Goal: Task Accomplishment & Management: Use online tool/utility

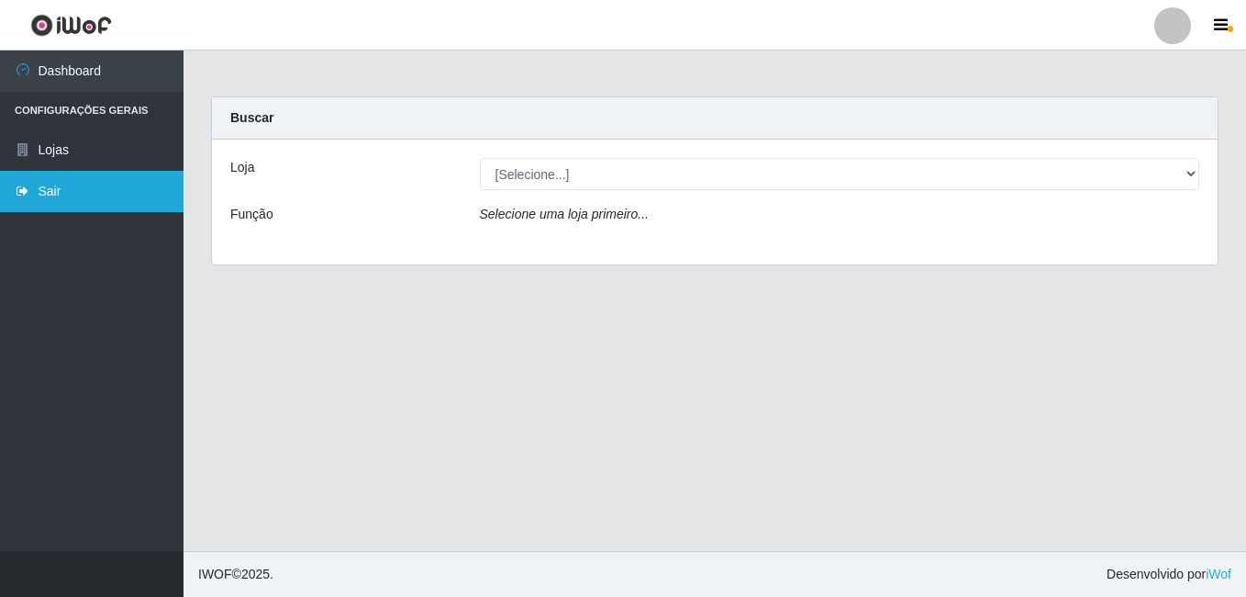
click at [97, 188] on link "Sair" at bounding box center [92, 191] width 184 height 41
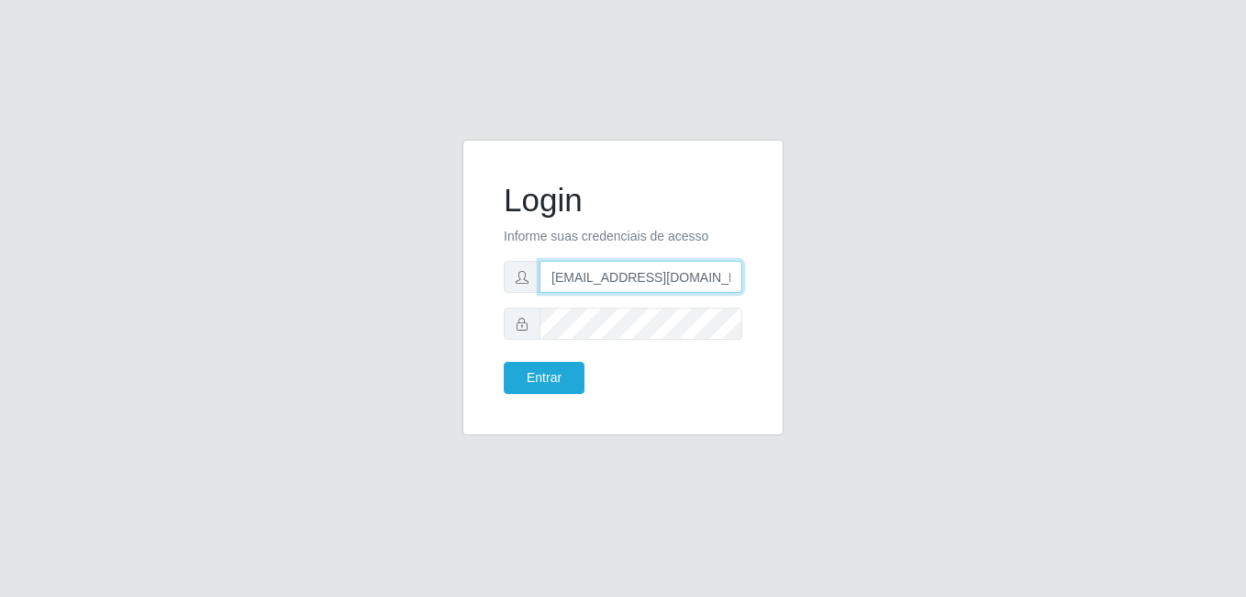
click at [733, 282] on input "[EMAIL_ADDRESS][DOMAIN_NAME]" at bounding box center [641, 277] width 203 height 32
type input "l"
type input "[EMAIL_ADDRESS][DOMAIN_NAME]"
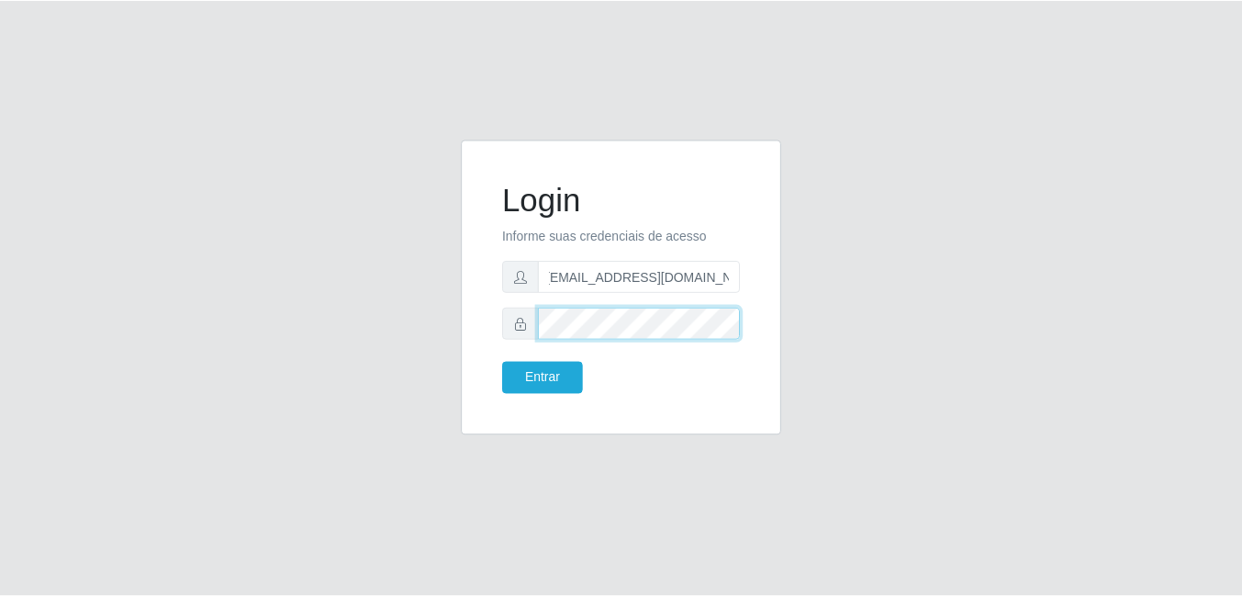
scroll to position [0, 0]
click at [504, 362] on button "Entrar" at bounding box center [544, 378] width 81 height 32
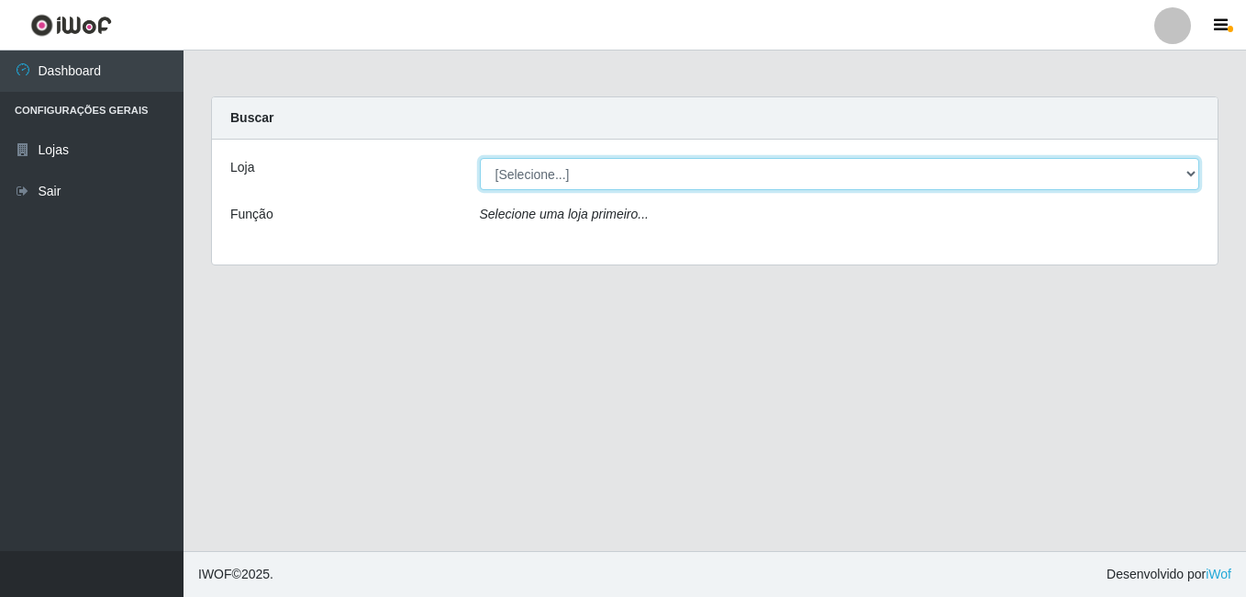
click at [1195, 178] on select "[Selecione...] C-ASA [GEOGRAPHIC_DATA]" at bounding box center [840, 174] width 720 height 32
select select "239"
click at [480, 158] on select "[Selecione...] C-ASA [GEOGRAPHIC_DATA]" at bounding box center [840, 174] width 720 height 32
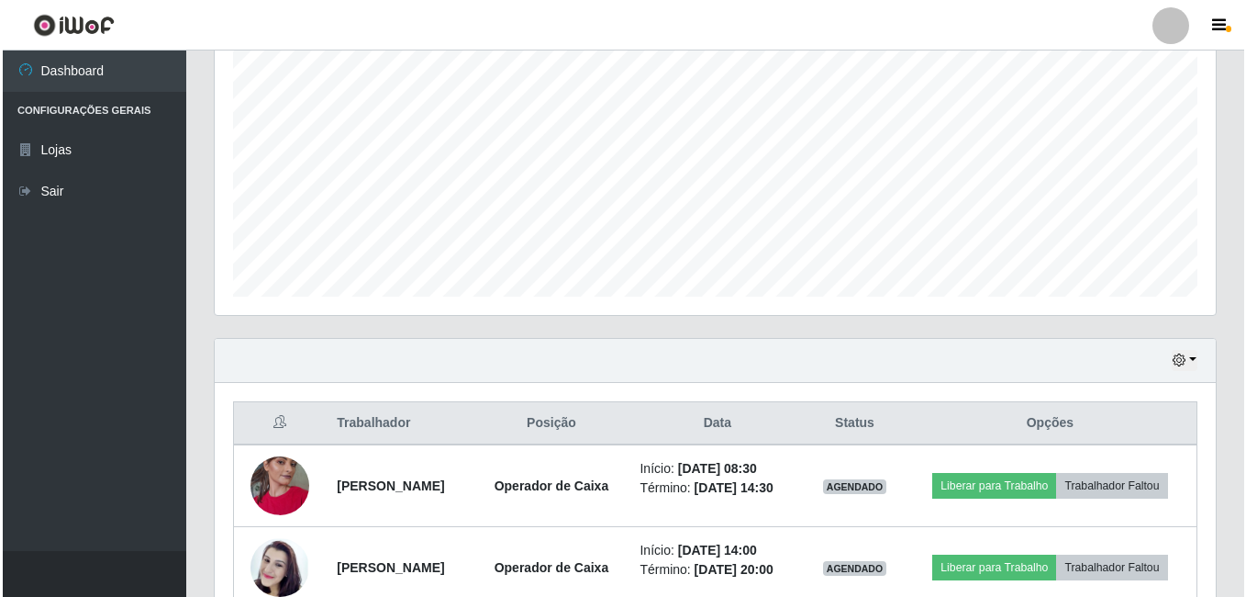
scroll to position [459, 0]
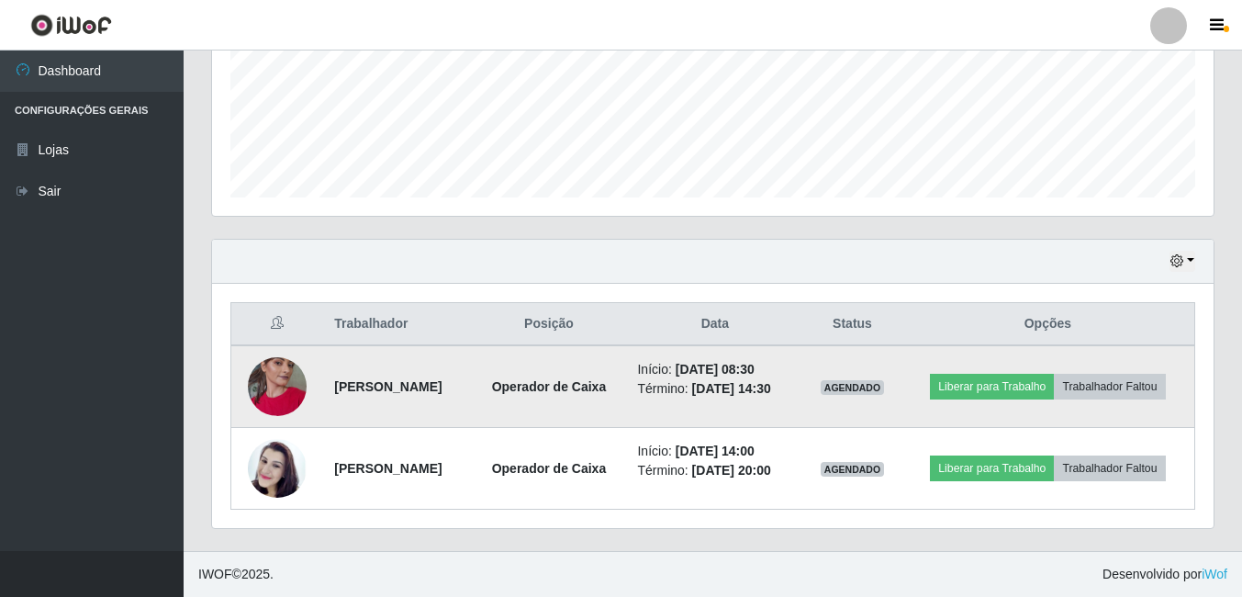
click at [274, 397] on img at bounding box center [277, 386] width 59 height 105
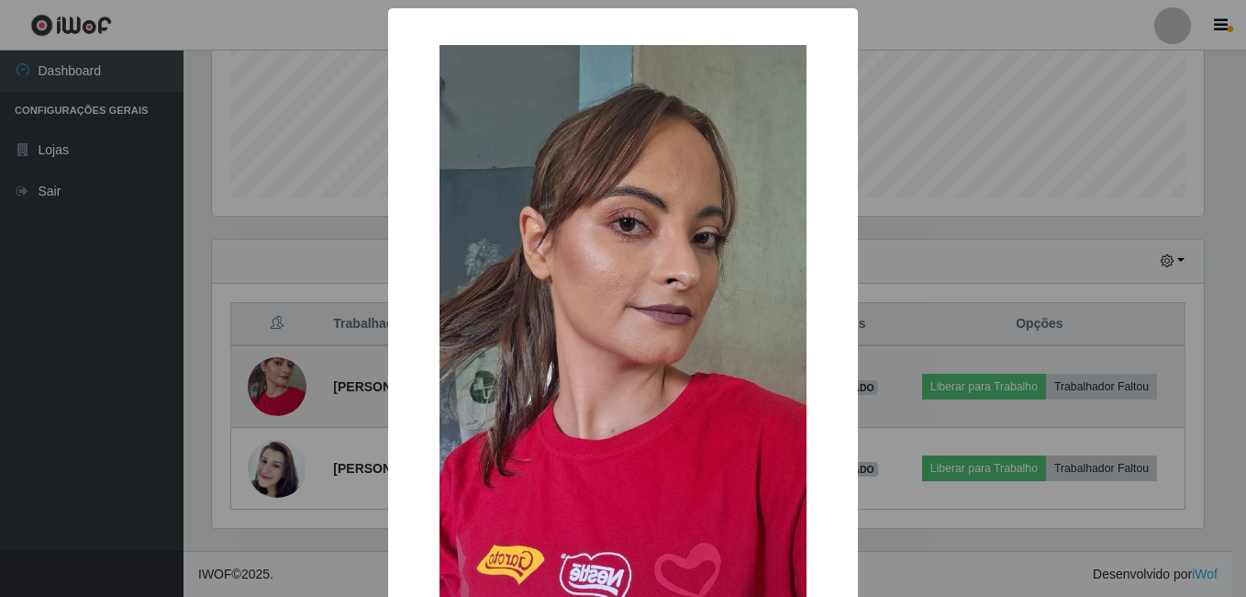
click at [274, 397] on div "× OK Cancel" at bounding box center [623, 298] width 1246 height 597
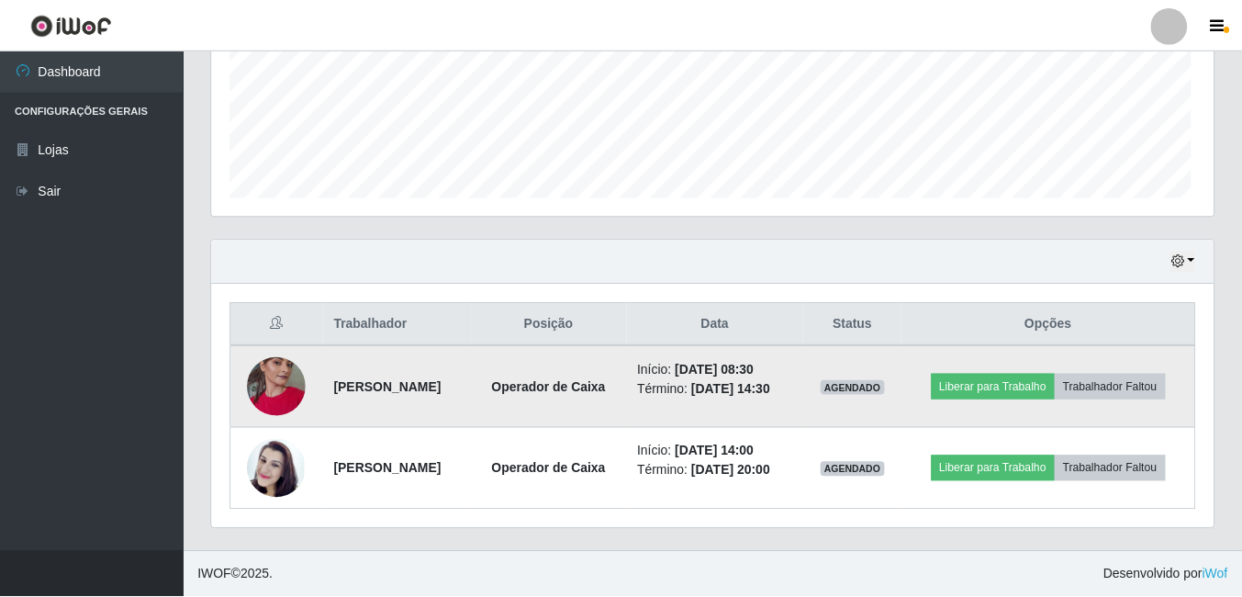
scroll to position [381, 1001]
